Goal: Task Accomplishment & Management: Use online tool/utility

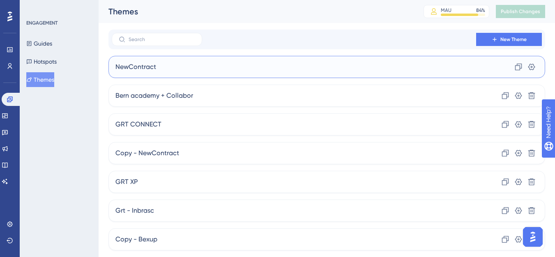
click at [138, 77] on div "NewContract Clone Settings" at bounding box center [326, 67] width 437 height 22
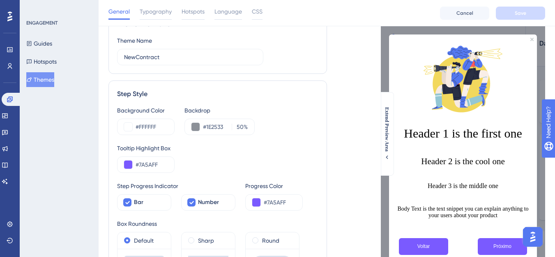
scroll to position [82, 0]
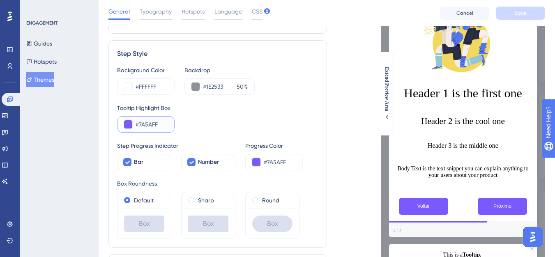
click at [158, 125] on input "#7A5AFF" at bounding box center [152, 125] width 32 height 10
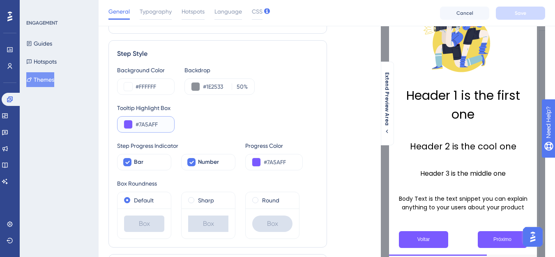
click at [158, 125] on input "#7A5AFF" at bounding box center [152, 125] width 32 height 10
click at [8, 122] on link at bounding box center [5, 115] width 7 height 13
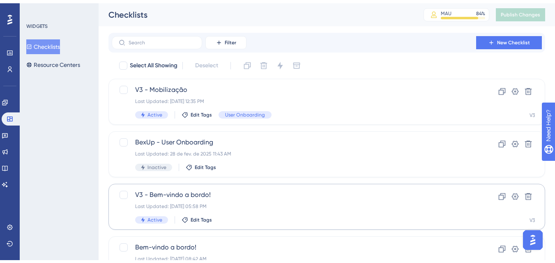
scroll to position [42, 0]
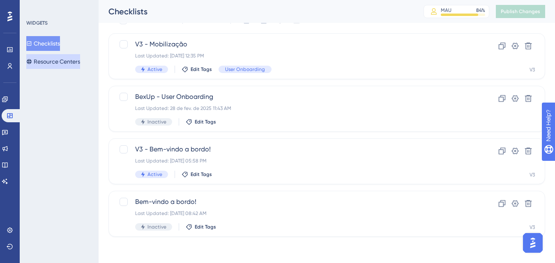
click at [62, 62] on button "Resource Centers" at bounding box center [53, 61] width 54 height 15
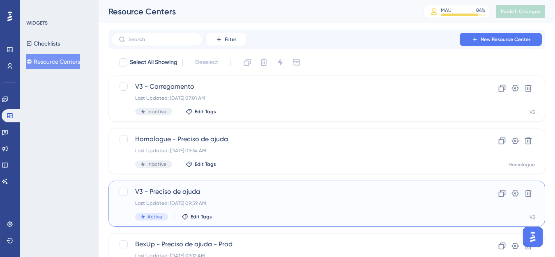
click at [172, 198] on div "V3 - Preciso de ajuda Last Updated: [DATE] 09:59 AM Active Edit Tags" at bounding box center [294, 204] width 318 height 34
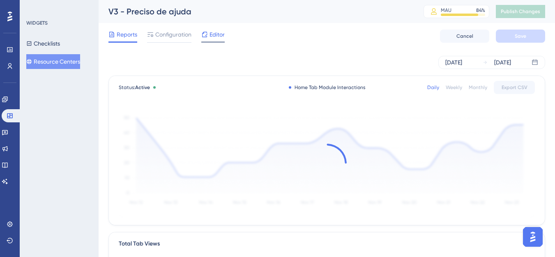
click at [215, 34] on span "Editor" at bounding box center [217, 35] width 15 height 10
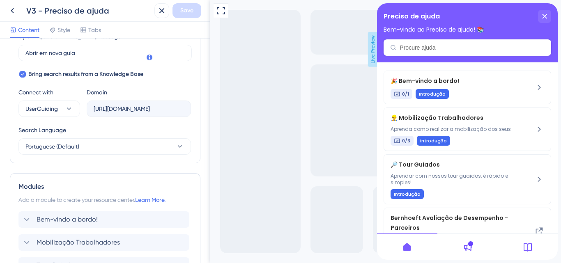
scroll to position [355, 0]
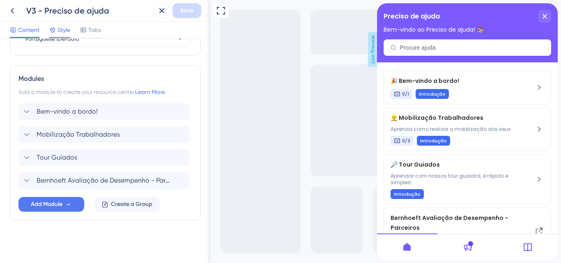
click at [70, 27] on span "Style" at bounding box center [64, 30] width 13 height 10
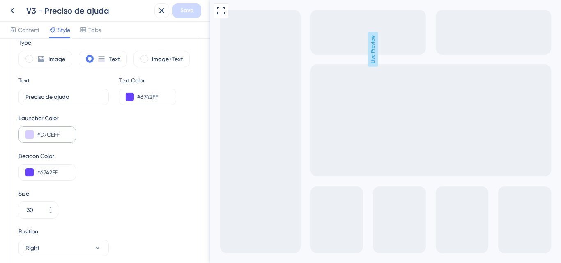
click at [48, 142] on div "#D7CEFF" at bounding box center [47, 135] width 58 height 16
click at [47, 138] on input "#D7CEFF" at bounding box center [53, 135] width 32 height 10
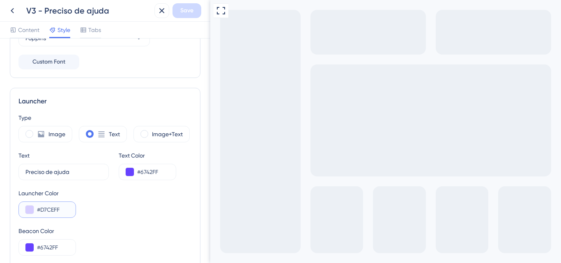
scroll to position [163, 0]
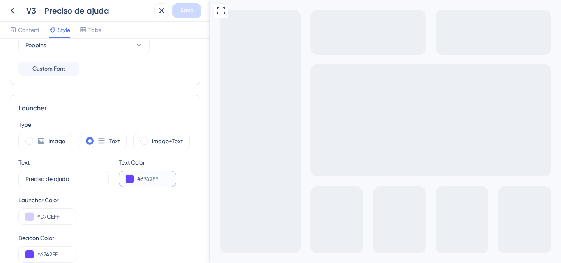
click at [152, 182] on input "#6742FF" at bounding box center [153, 179] width 32 height 10
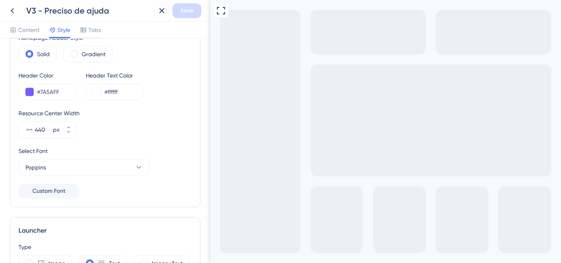
scroll to position [40, 0]
